Goal: Information Seeking & Learning: Learn about a topic

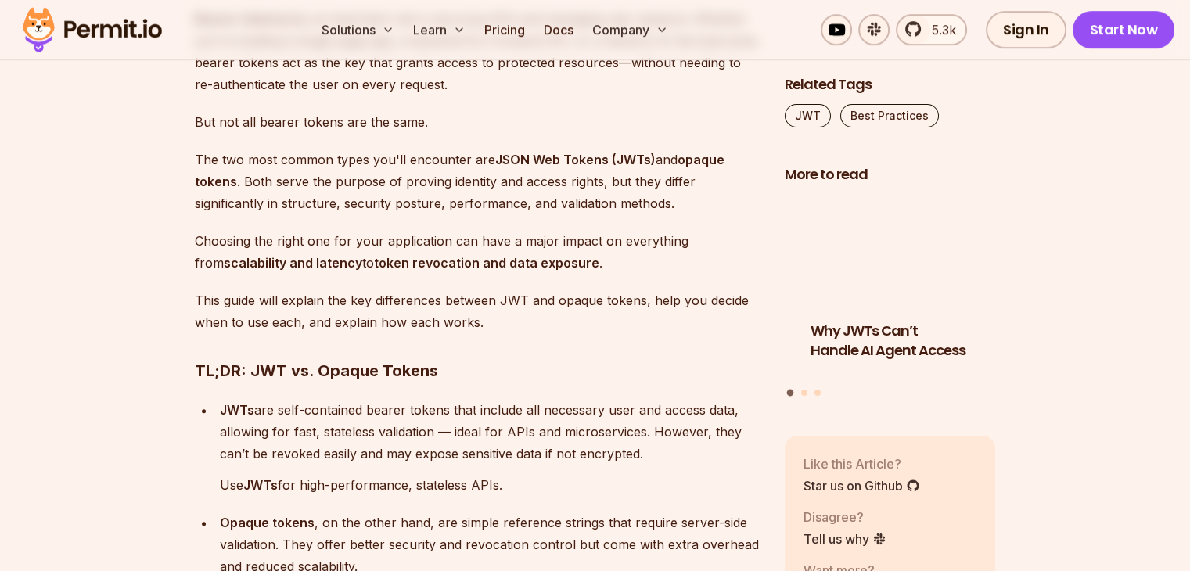
scroll to position [1017, 0]
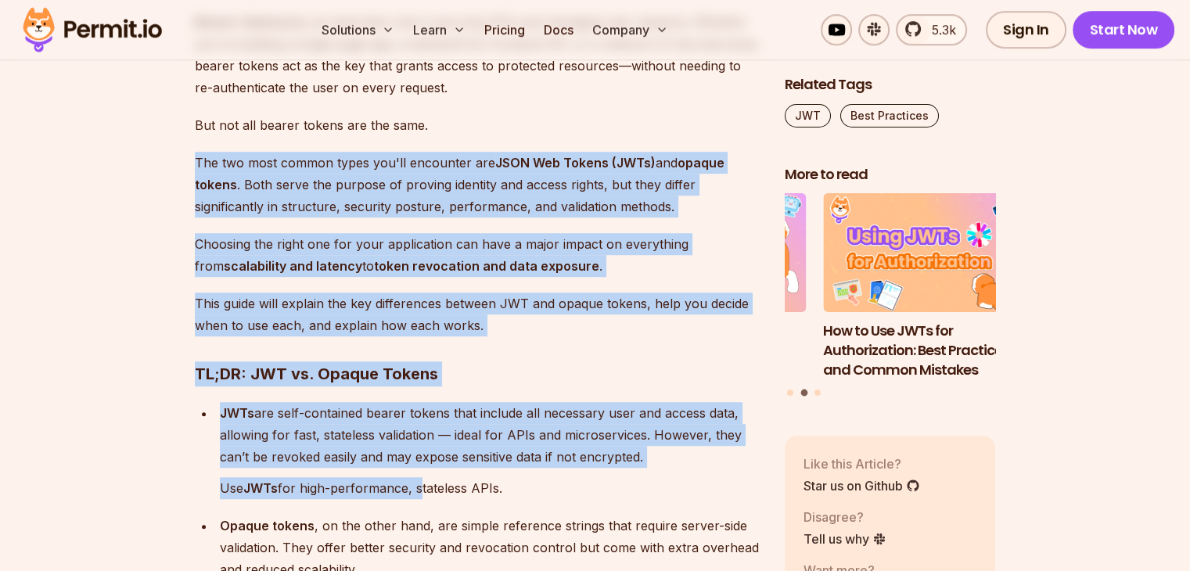
drag, startPoint x: 192, startPoint y: 157, endPoint x: 422, endPoint y: 480, distance: 396.0
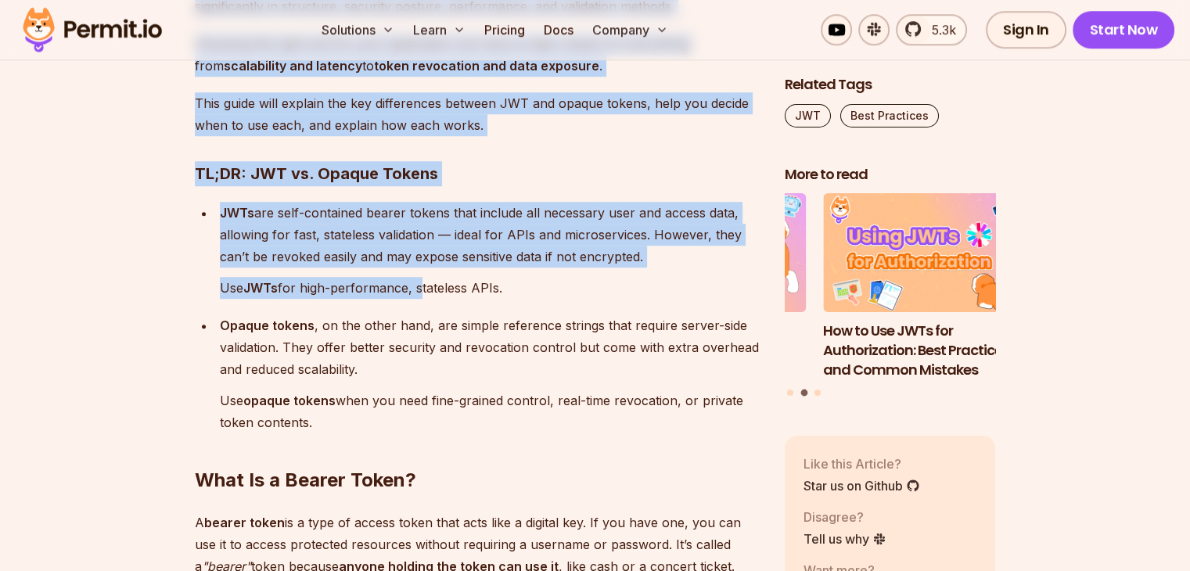
scroll to position [1251, 0]
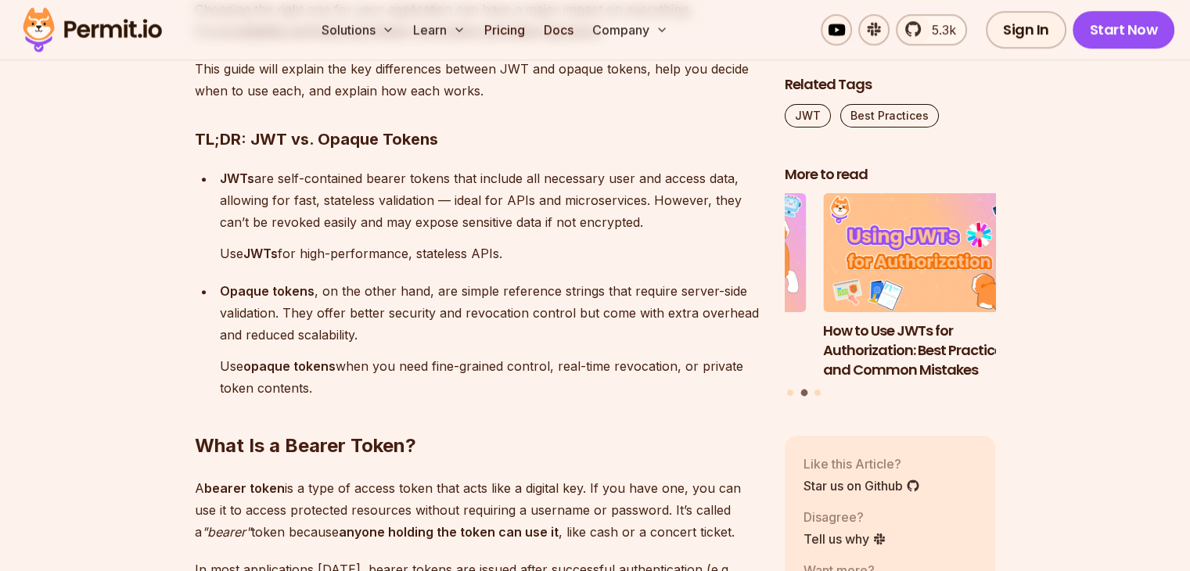
click at [344, 390] on h2 "What Is a Bearer Token?" at bounding box center [477, 415] width 565 height 88
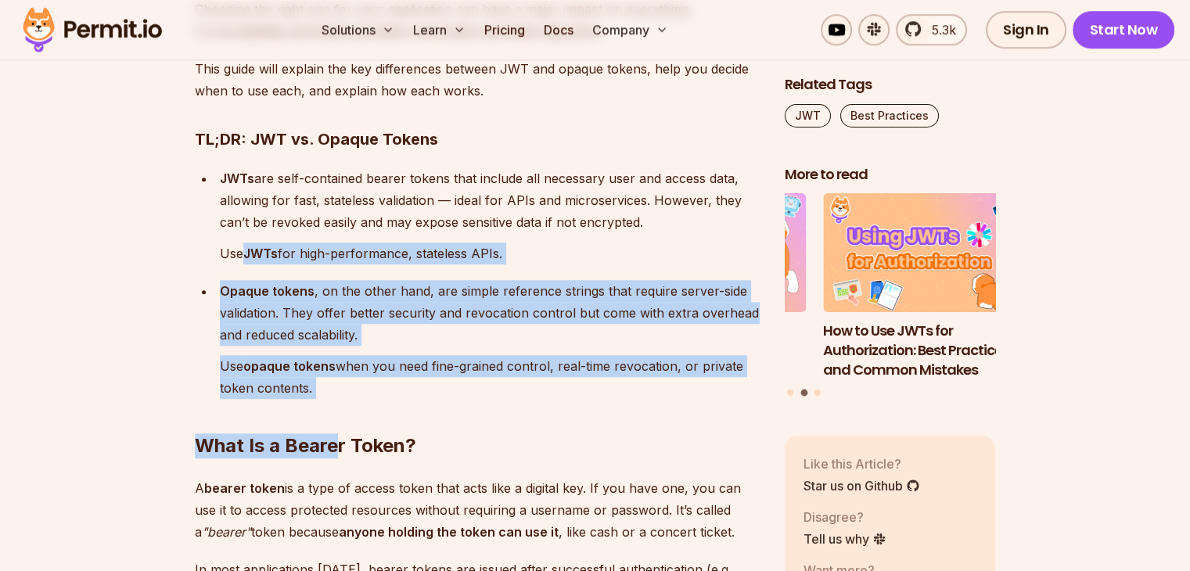
drag, startPoint x: 332, startPoint y: 393, endPoint x: 239, endPoint y: 246, distance: 174.0
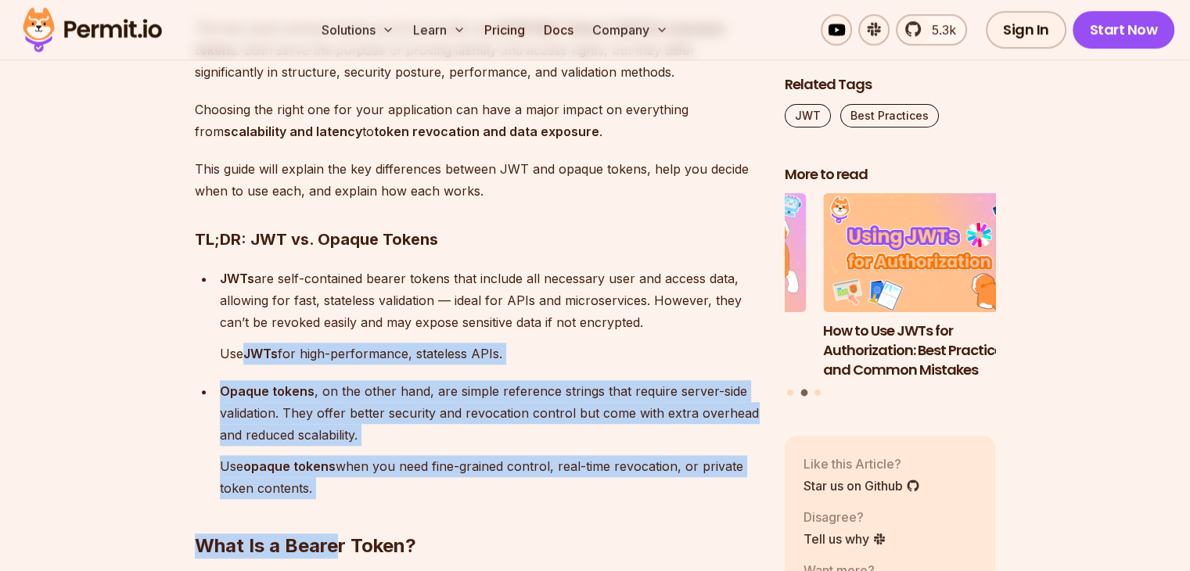
scroll to position [1017, 0]
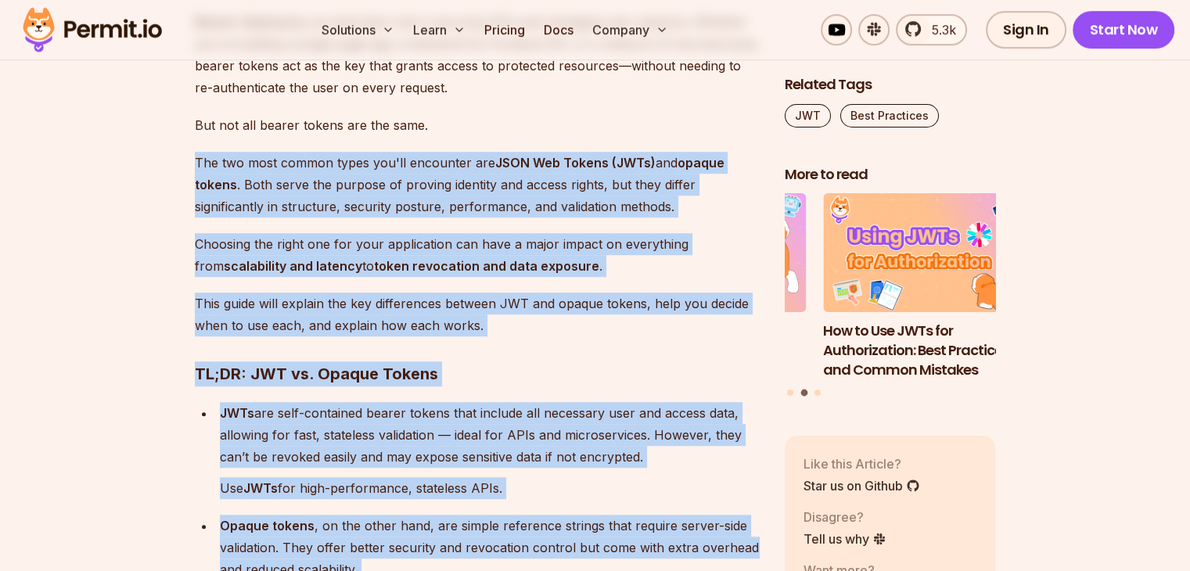
click at [197, 160] on p "The two most common types you'll encounter are JSON Web Tokens (JWTs) and opaqu…" at bounding box center [477, 185] width 565 height 66
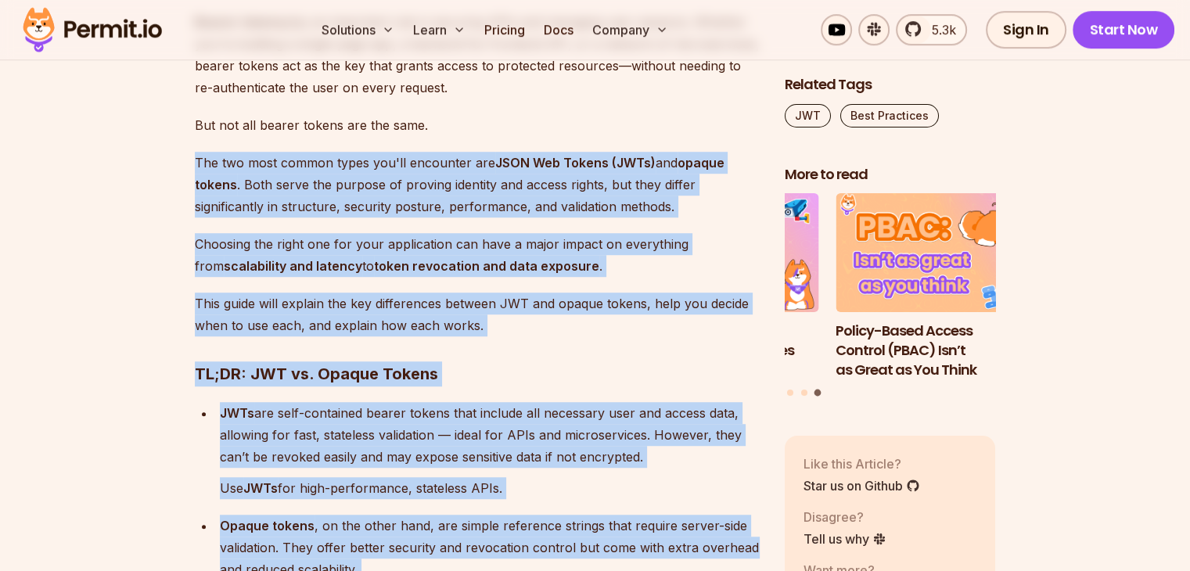
copy div "The two most common types you'll encounter are JSON Web Tokens (JWTs) and opaqu…"
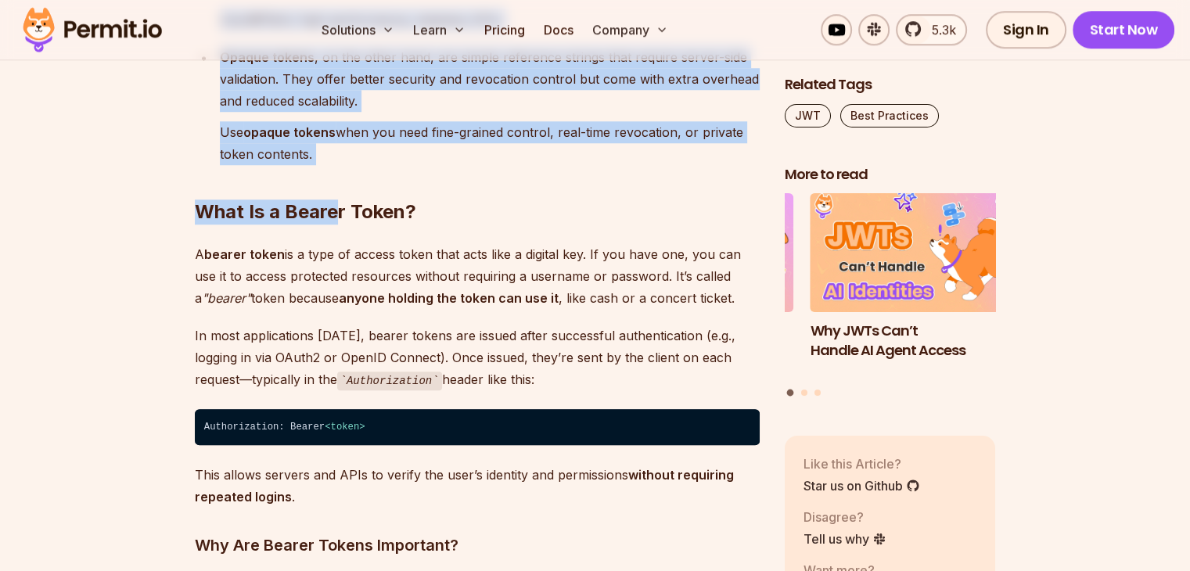
scroll to position [1486, 0]
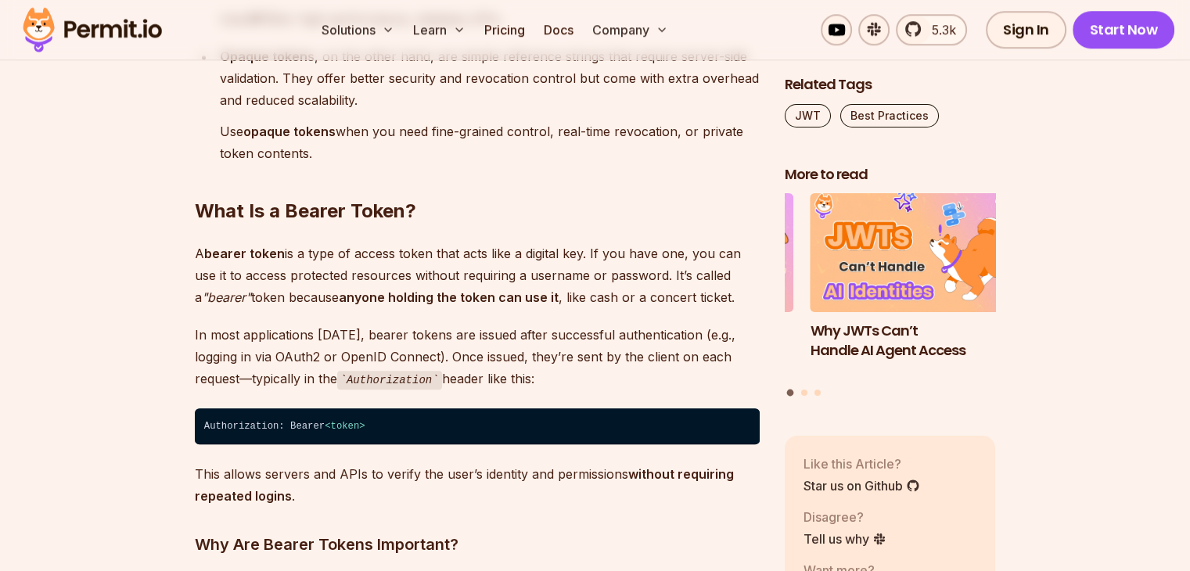
click at [373, 260] on p "A bearer token is a type of access token that acts like a digital key. If you h…" at bounding box center [477, 275] width 565 height 66
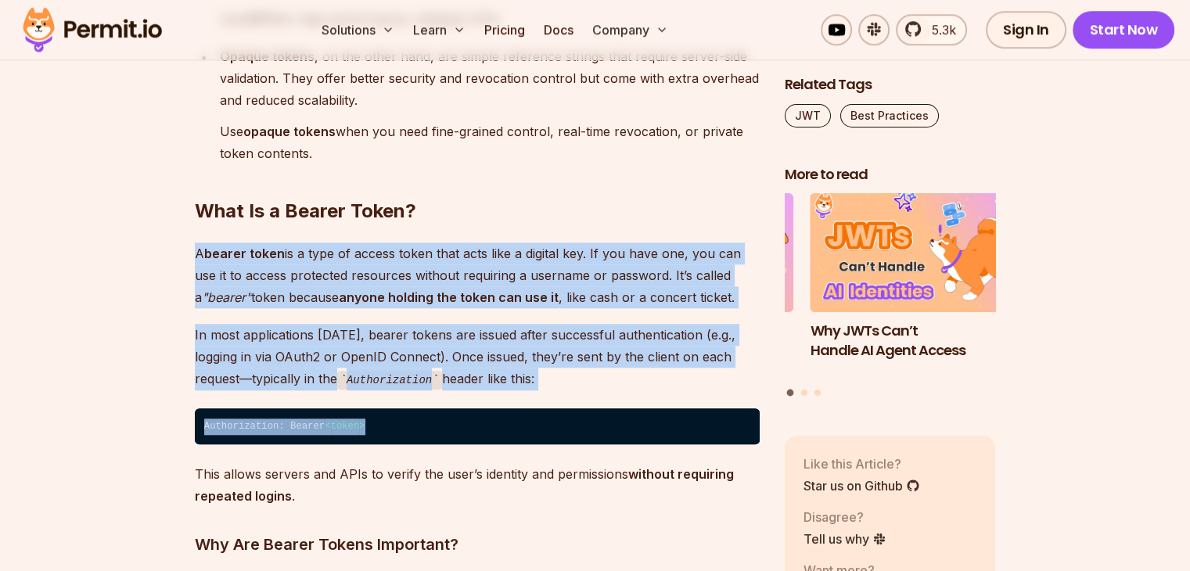
drag, startPoint x: 194, startPoint y: 250, endPoint x: 539, endPoint y: 424, distance: 386.2
copy div "A bearer token is a type of access token that acts like a digital key. If you h…"
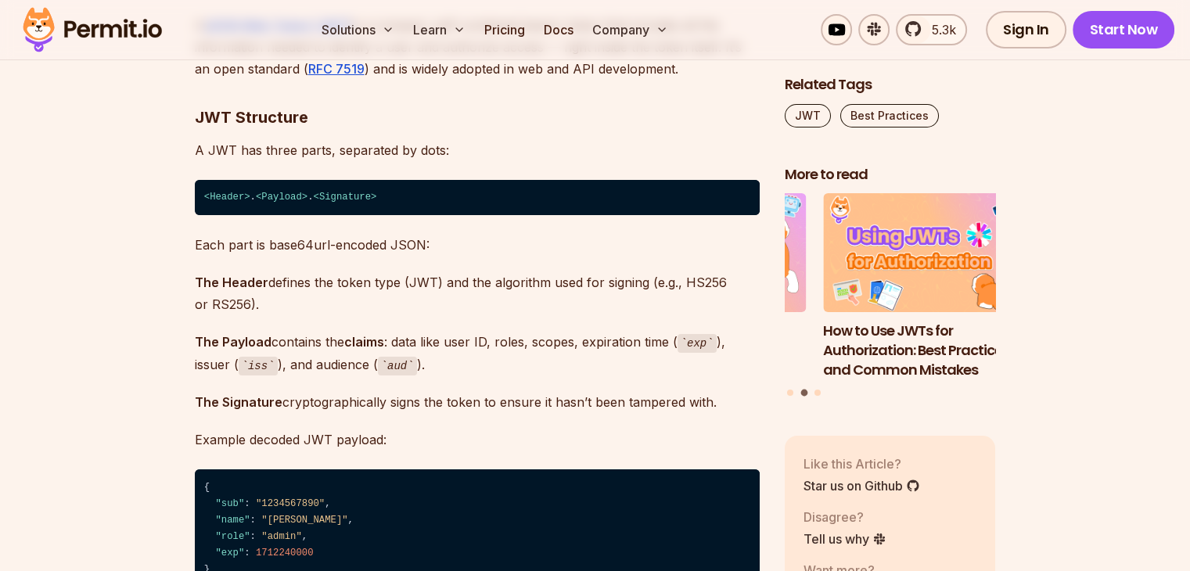
scroll to position [5788, 0]
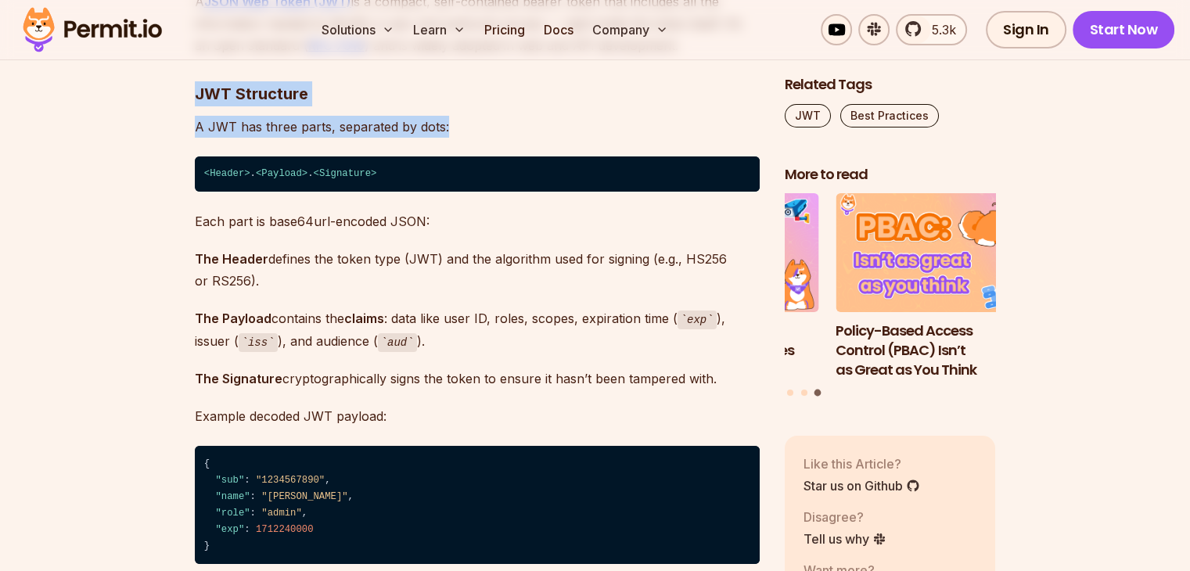
drag, startPoint x: 197, startPoint y: 96, endPoint x: 470, endPoint y: 130, distance: 275.0
copy div "JWT Structure A JWT has three parts, separated by dots:"
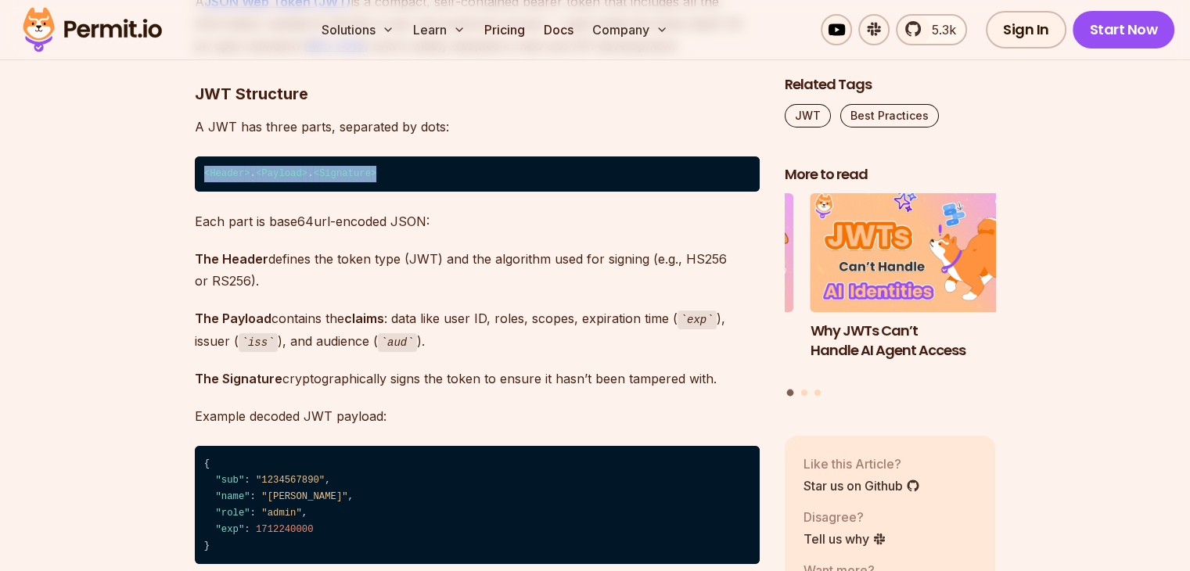
drag, startPoint x: 362, startPoint y: 174, endPoint x: 193, endPoint y: 173, distance: 168.9
copy code "< Header > . < Payload > . < Signature >"
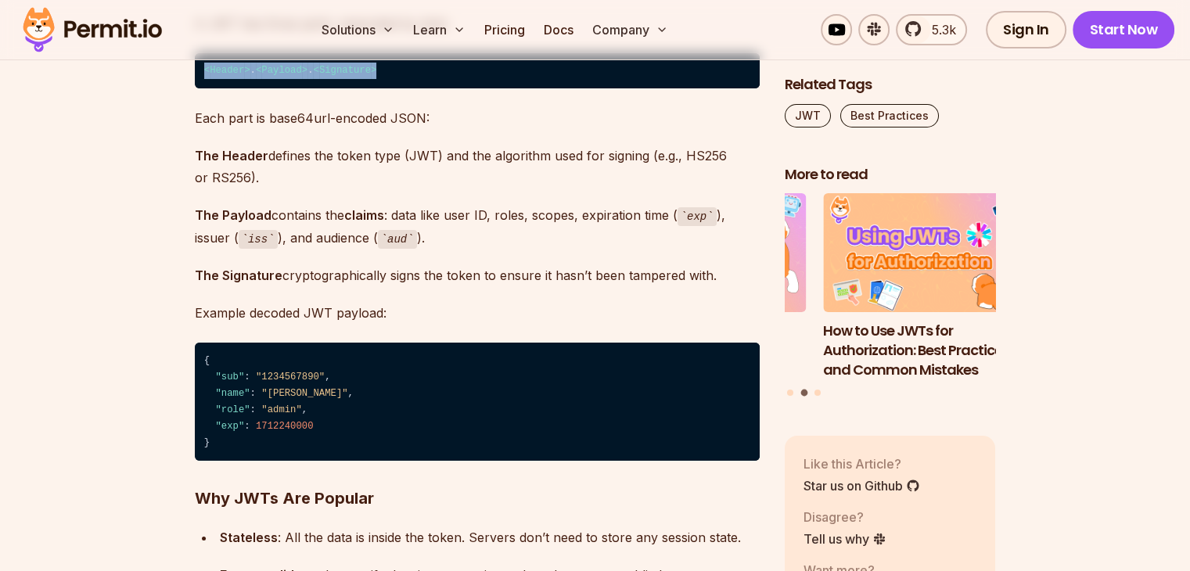
scroll to position [5866, 0]
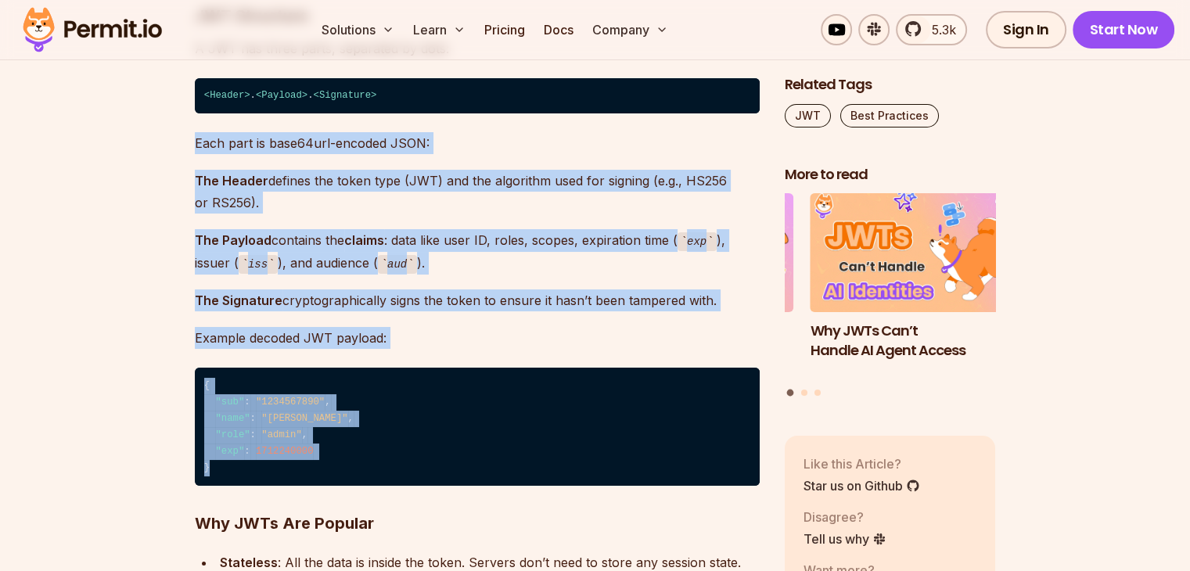
drag, startPoint x: 195, startPoint y: 141, endPoint x: 375, endPoint y: 481, distance: 384.9
copy div "Each part is base64url-encoded JSON: The Header defines the token type (JWT) an…"
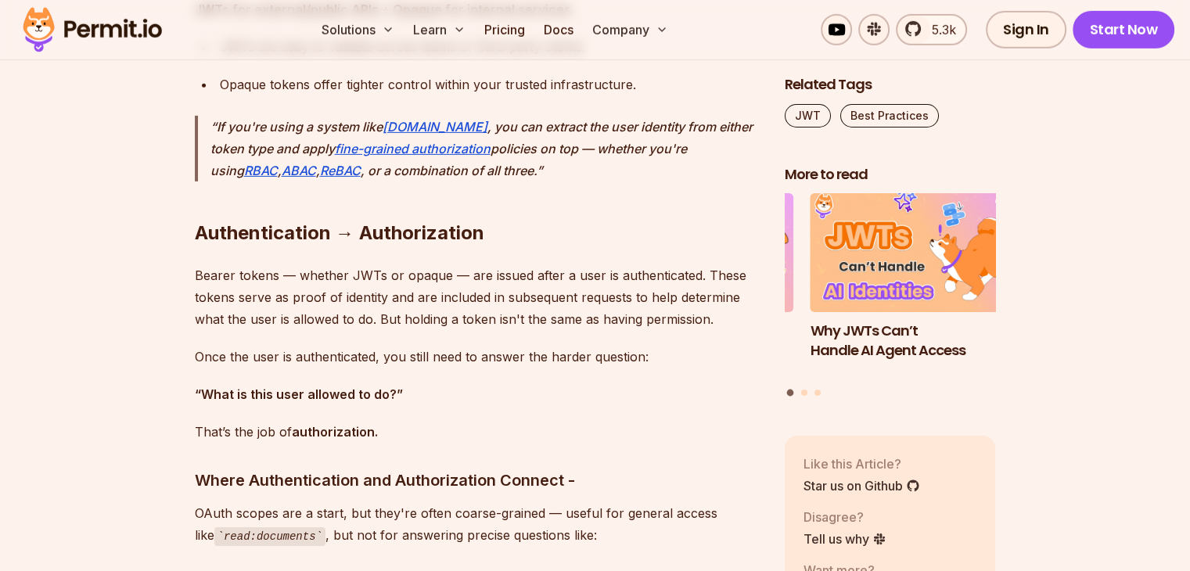
scroll to position [10950, 0]
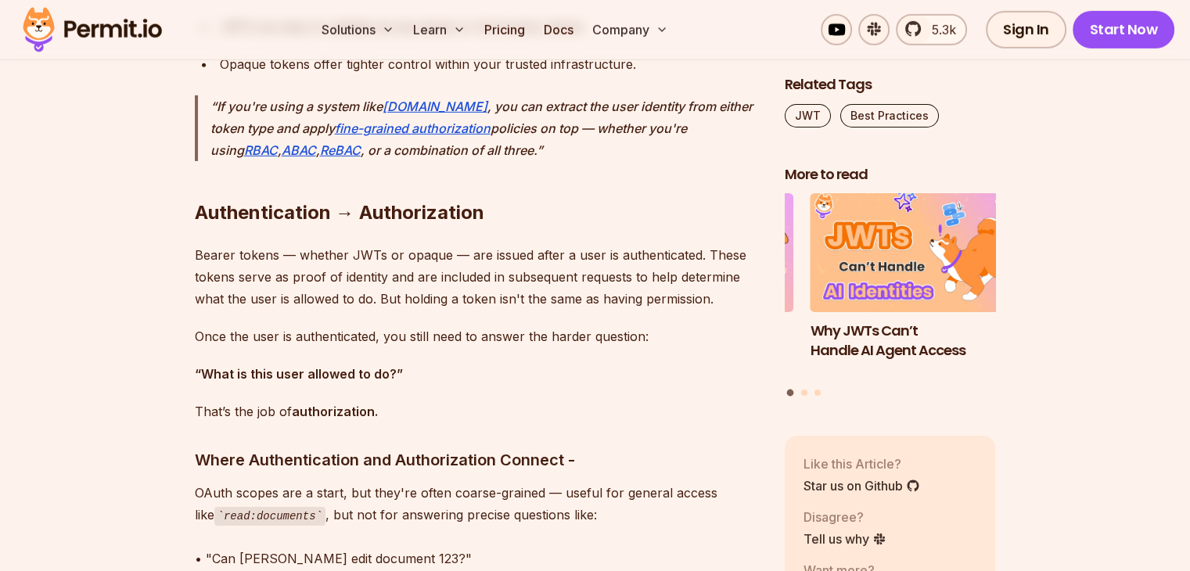
click at [196, 251] on p "Bearer tokens — whether JWTs or opaque — are issued after a user is authenticat…" at bounding box center [477, 277] width 565 height 66
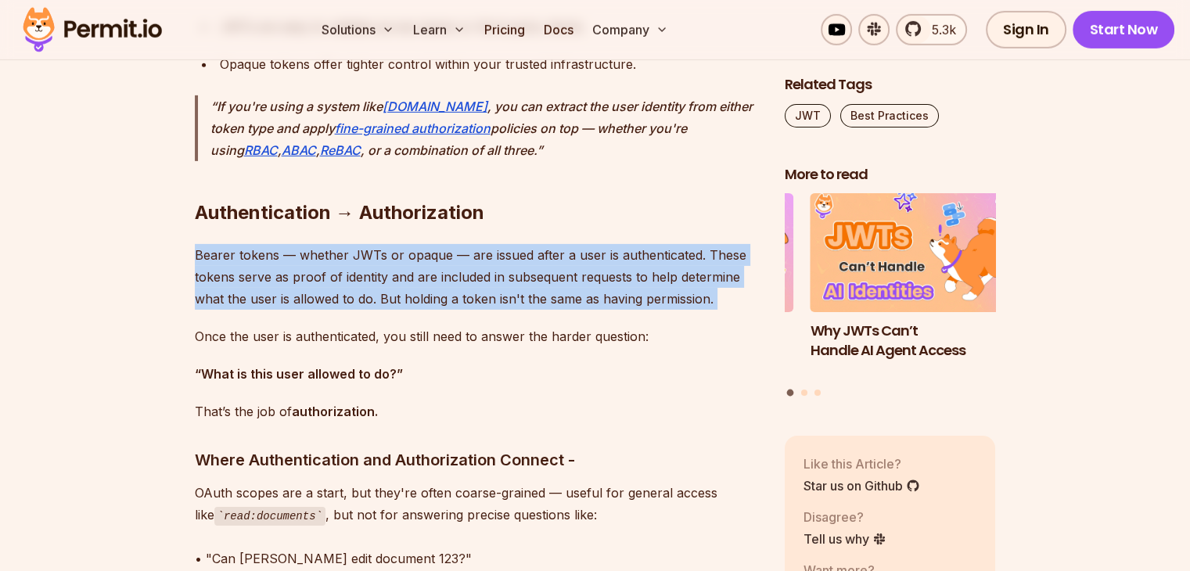
click at [196, 251] on p "Bearer tokens — whether JWTs or opaque — are issued after a user is authenticat…" at bounding box center [477, 277] width 565 height 66
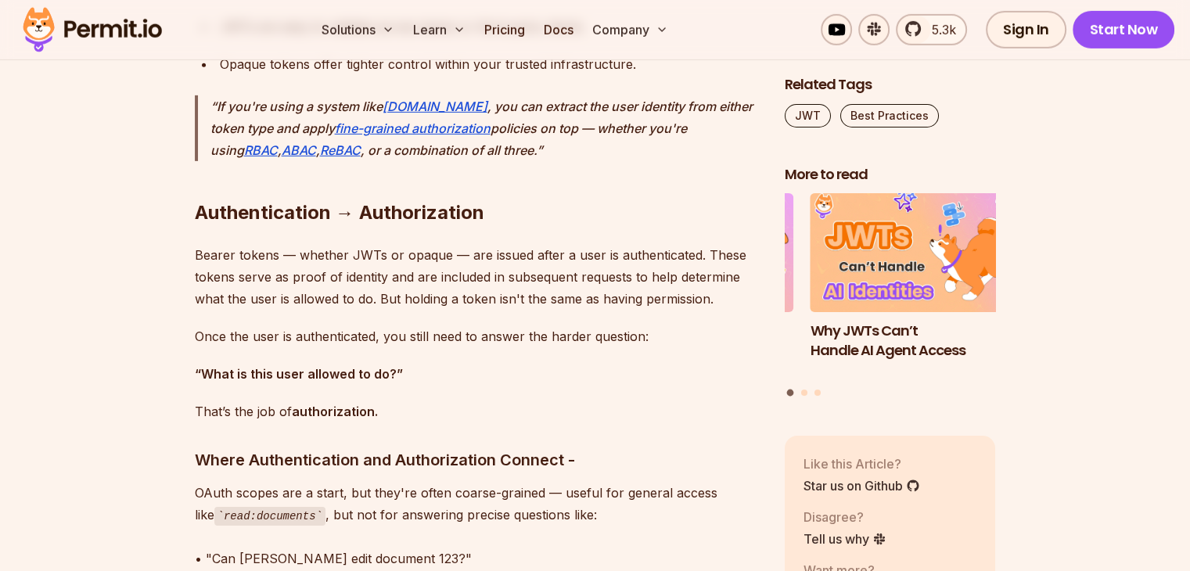
click at [199, 210] on strong "Authentication → Authorization" at bounding box center [339, 212] width 289 height 23
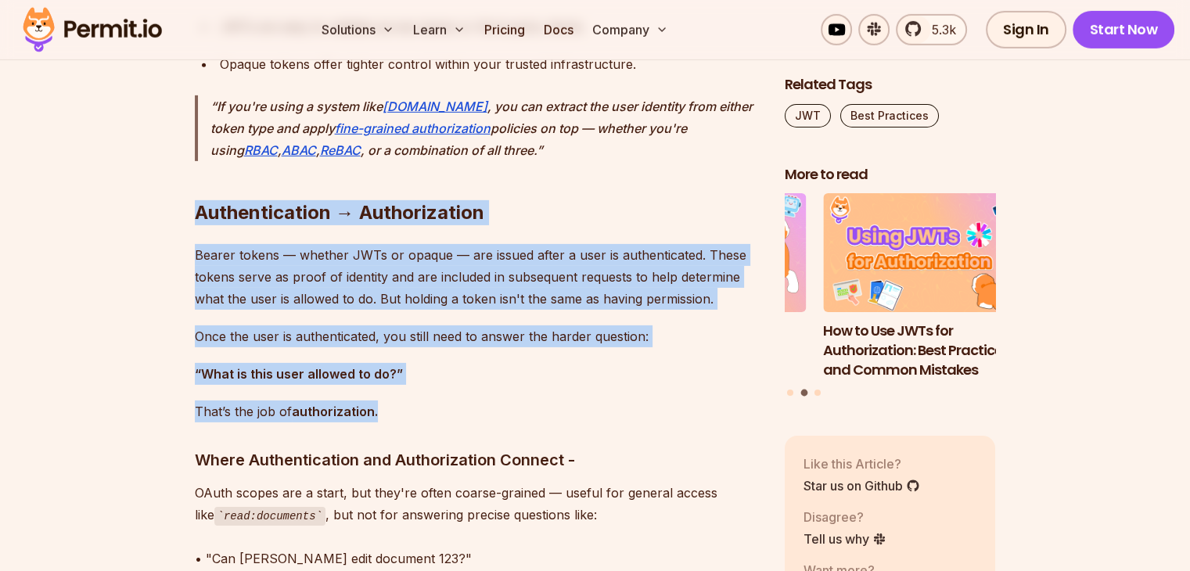
drag, startPoint x: 195, startPoint y: 207, endPoint x: 430, endPoint y: 384, distance: 294.4
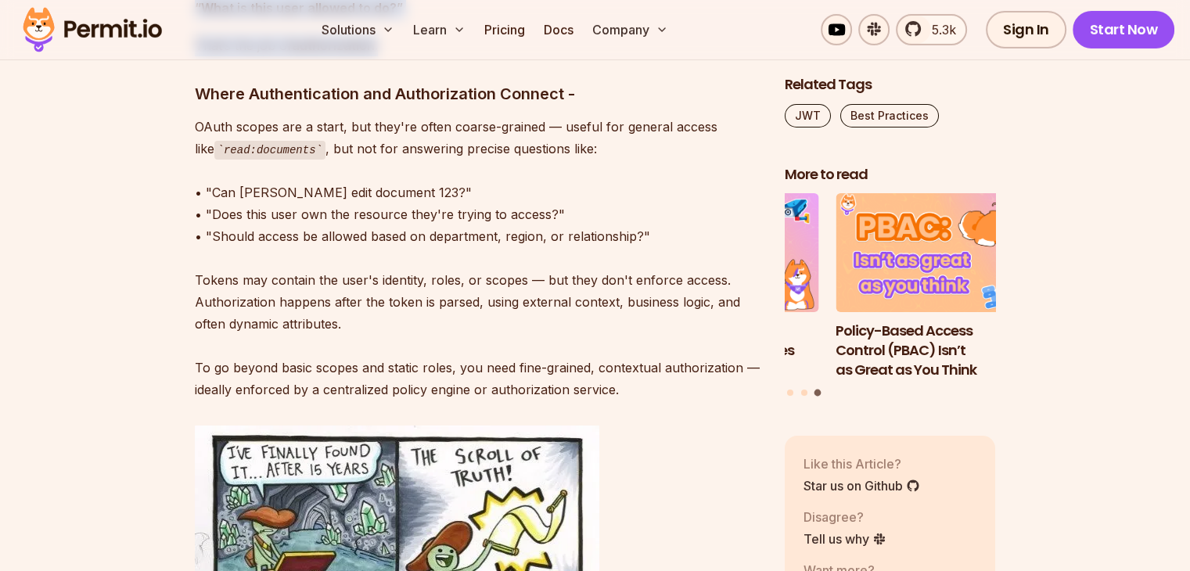
scroll to position [11341, 0]
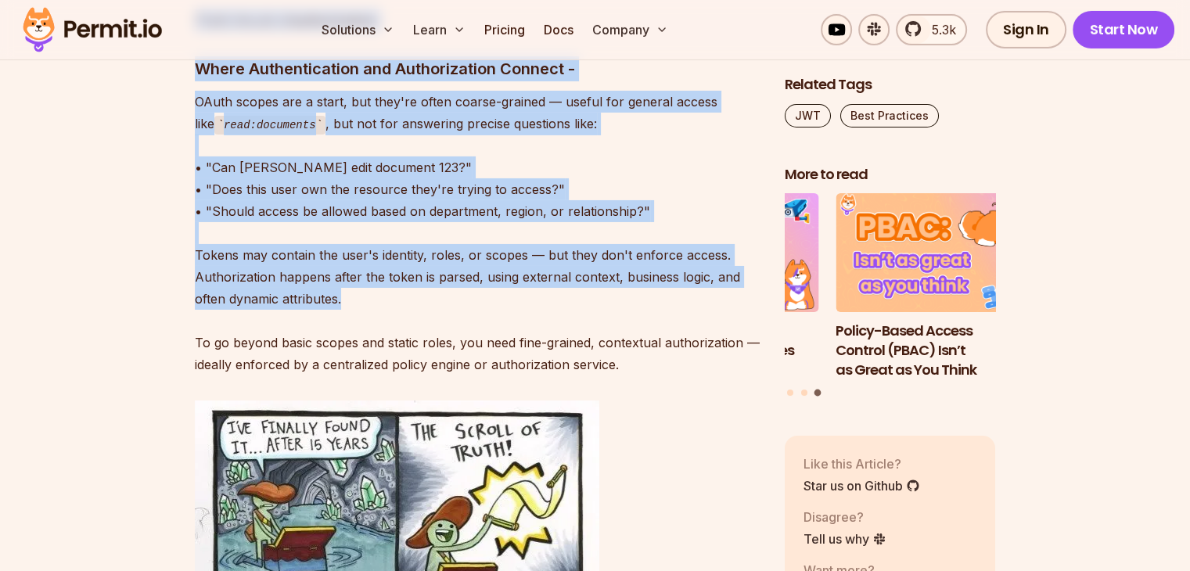
click at [436, 292] on p "OAuth scopes are a start, but they're often coarse-grained — useful for general…" at bounding box center [477, 233] width 565 height 285
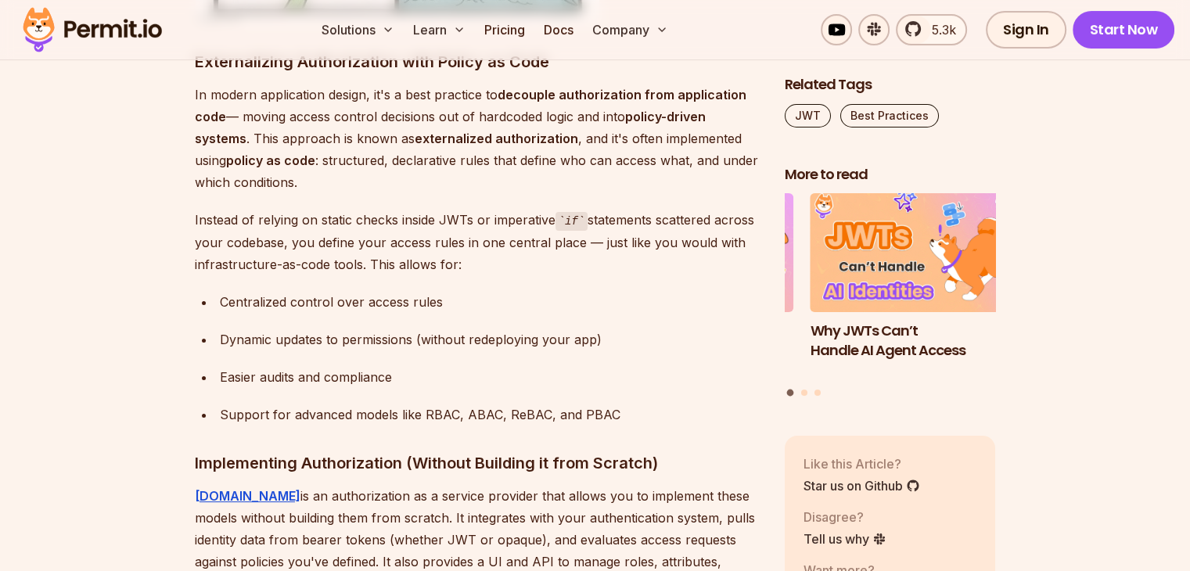
scroll to position [12201, 0]
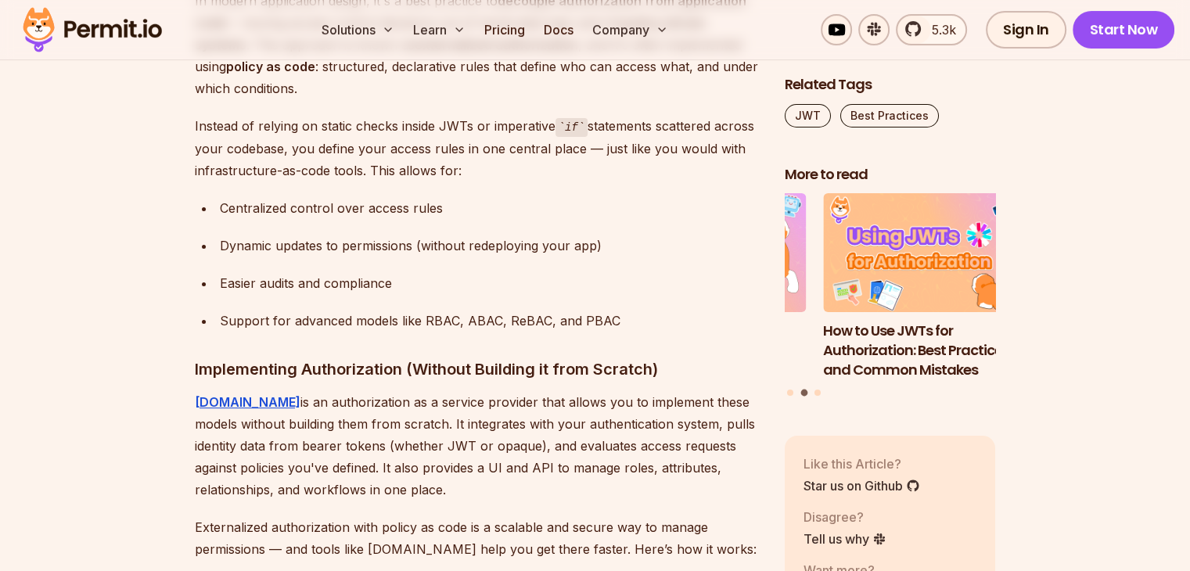
copy div "Authentication → Authorization Bearer tokens — whether JWTs or opaque — are iss…"
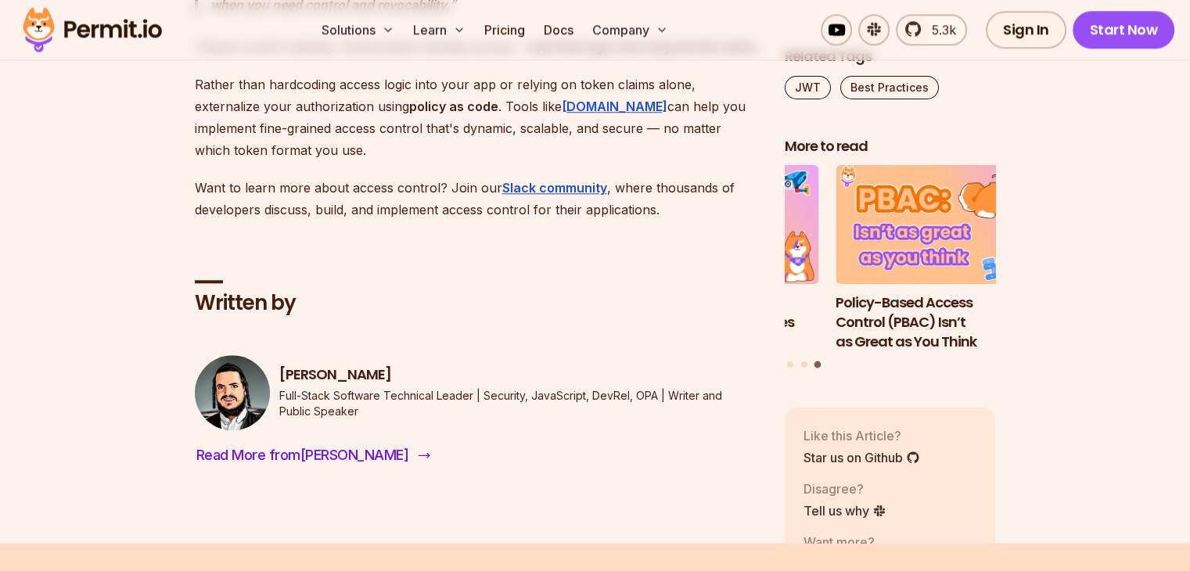
scroll to position [13452, 0]
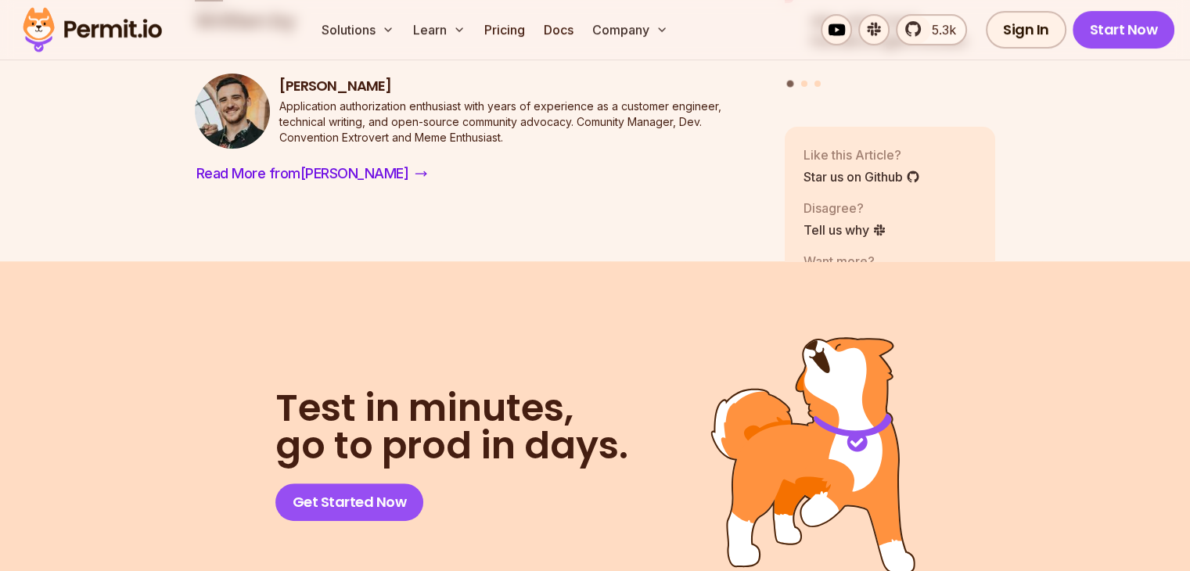
scroll to position [6570, 0]
